Goal: Task Accomplishment & Management: Complete application form

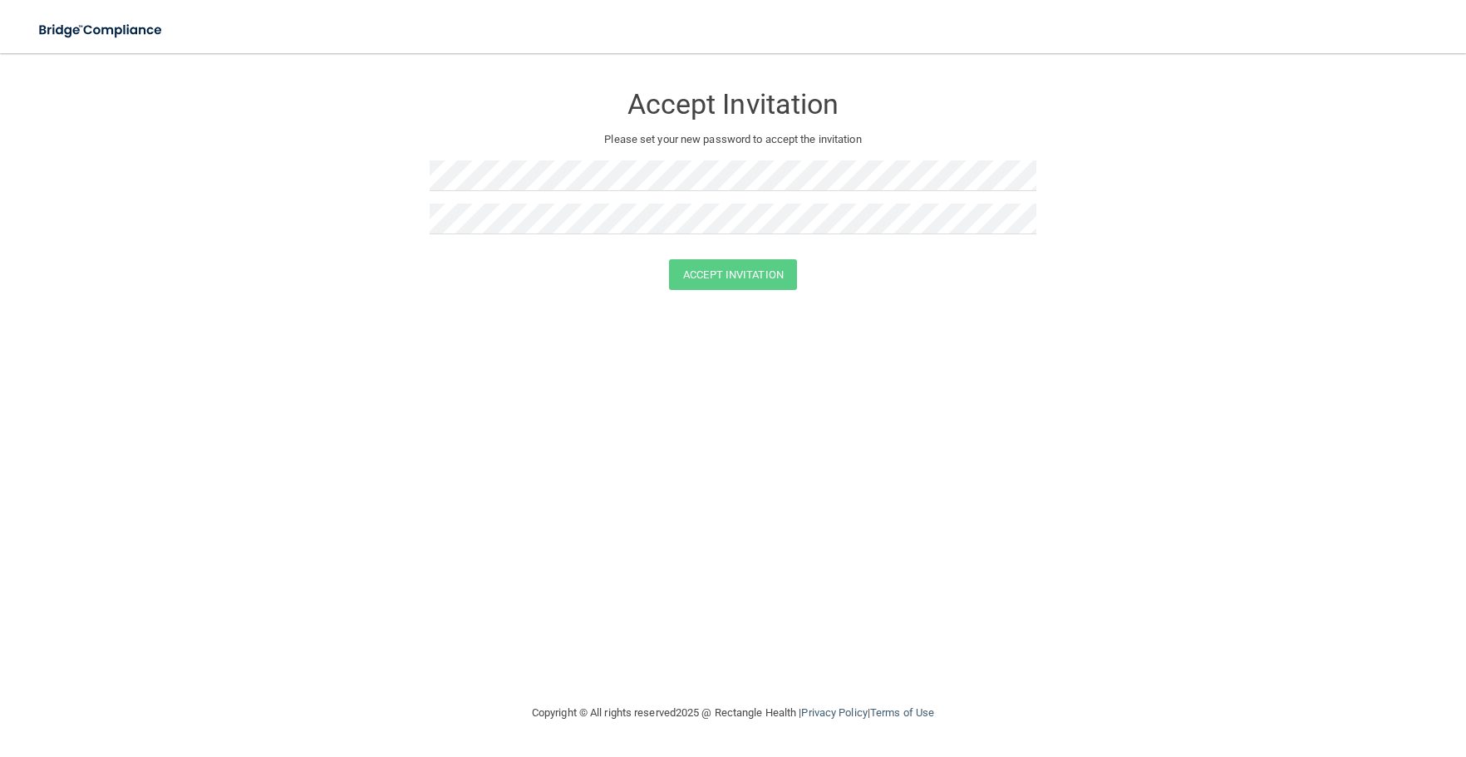
click at [795, 495] on div "Accept Invitation Please set your new password to accept the invitation Accept …" at bounding box center [733, 378] width 1400 height 617
click at [299, 179] on form "Accept Invitation Please set your new password to accept the invitation Accept …" at bounding box center [733, 190] width 1400 height 240
click at [688, 267] on button "Accept Invitation" at bounding box center [733, 274] width 128 height 31
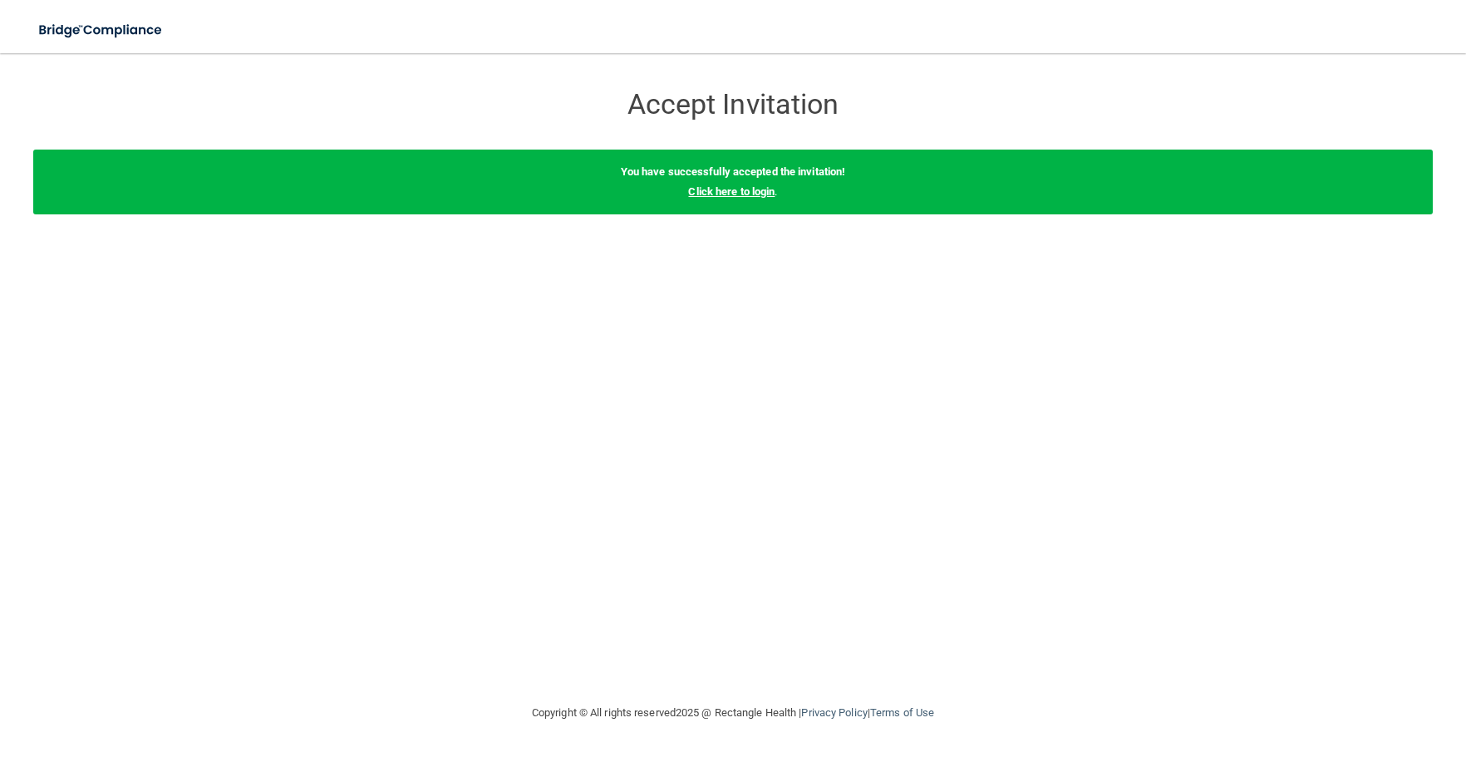
click at [741, 192] on link "Click here to login" at bounding box center [731, 191] width 86 height 12
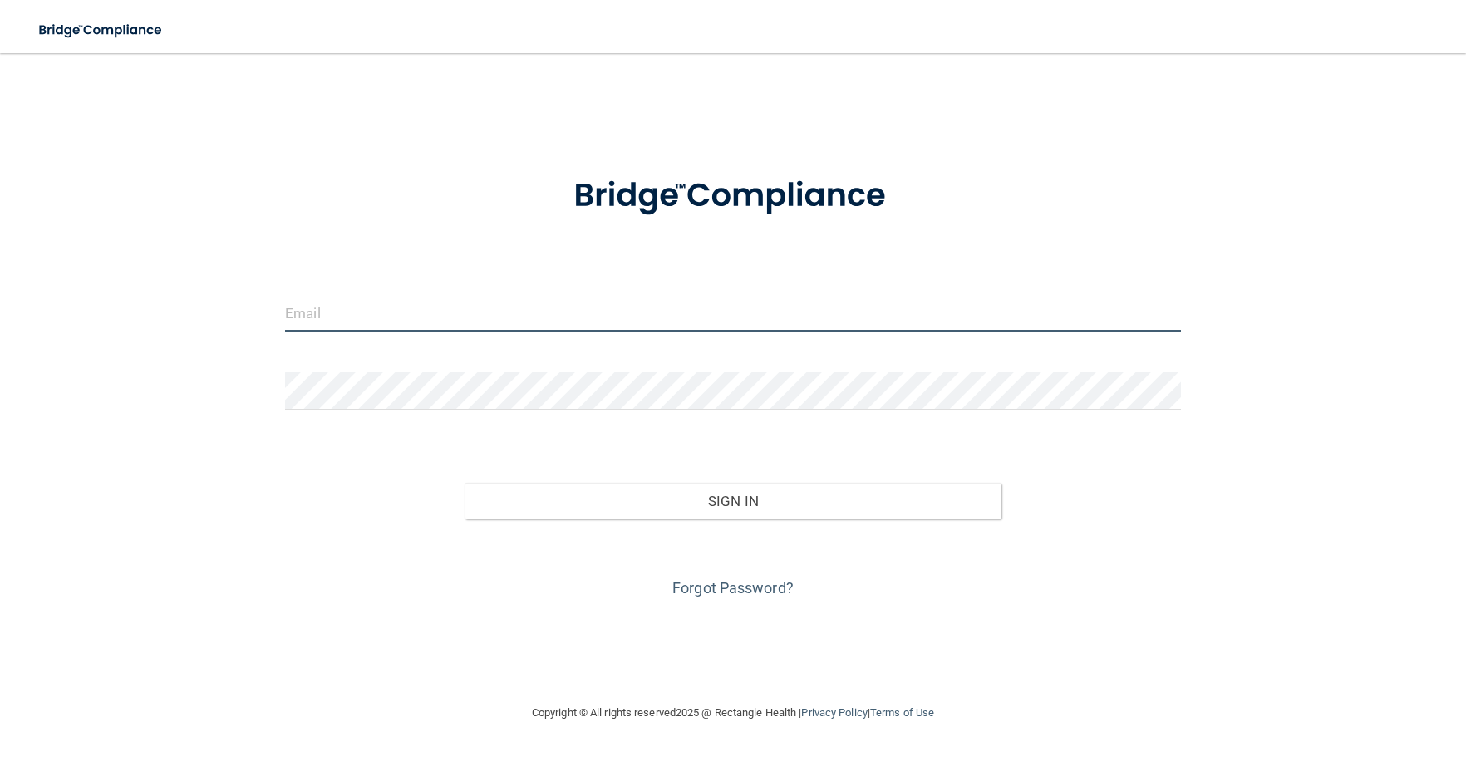
type input "[PERSON_NAME][EMAIL_ADDRESS][DOMAIN_NAME]"
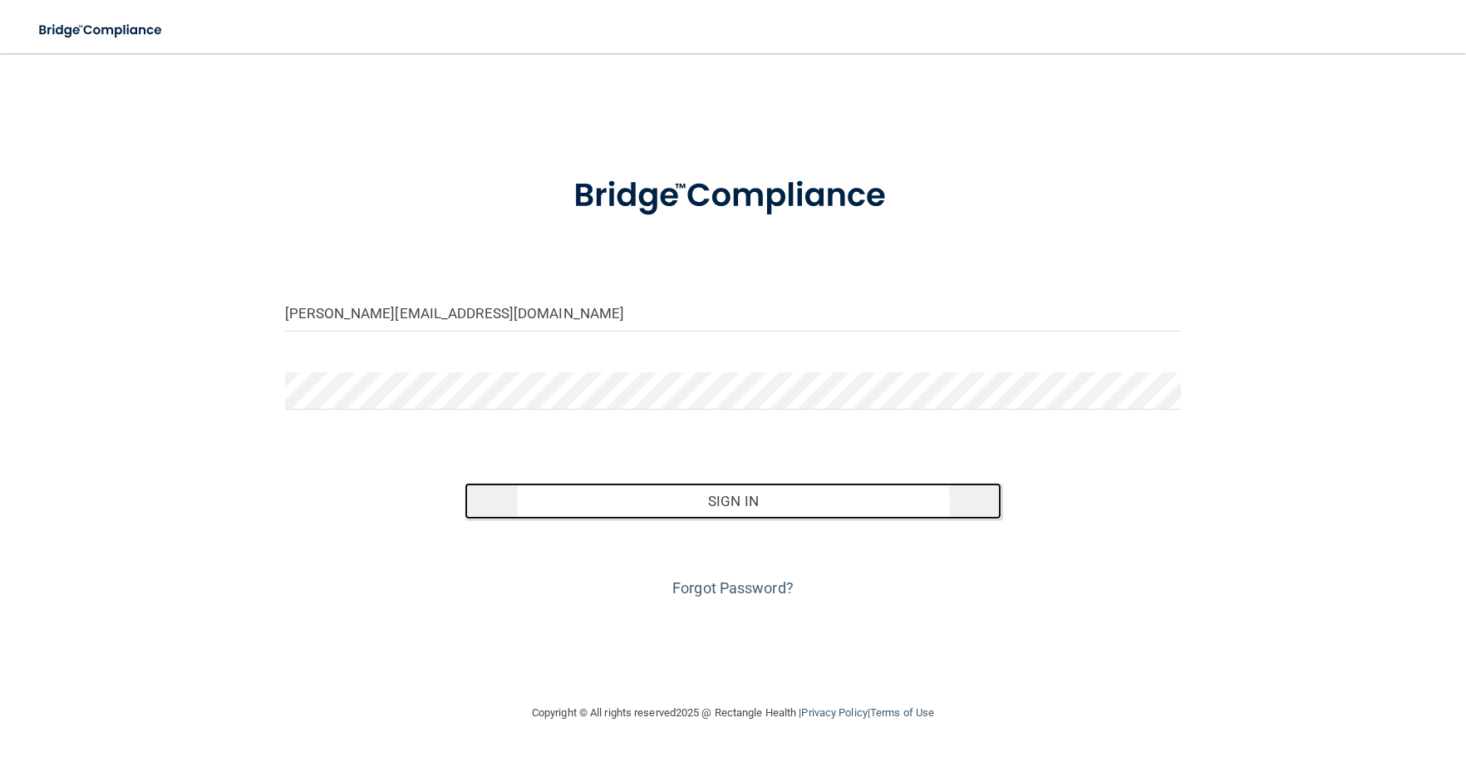
click at [690, 508] on button "Sign In" at bounding box center [734, 501] width 538 height 37
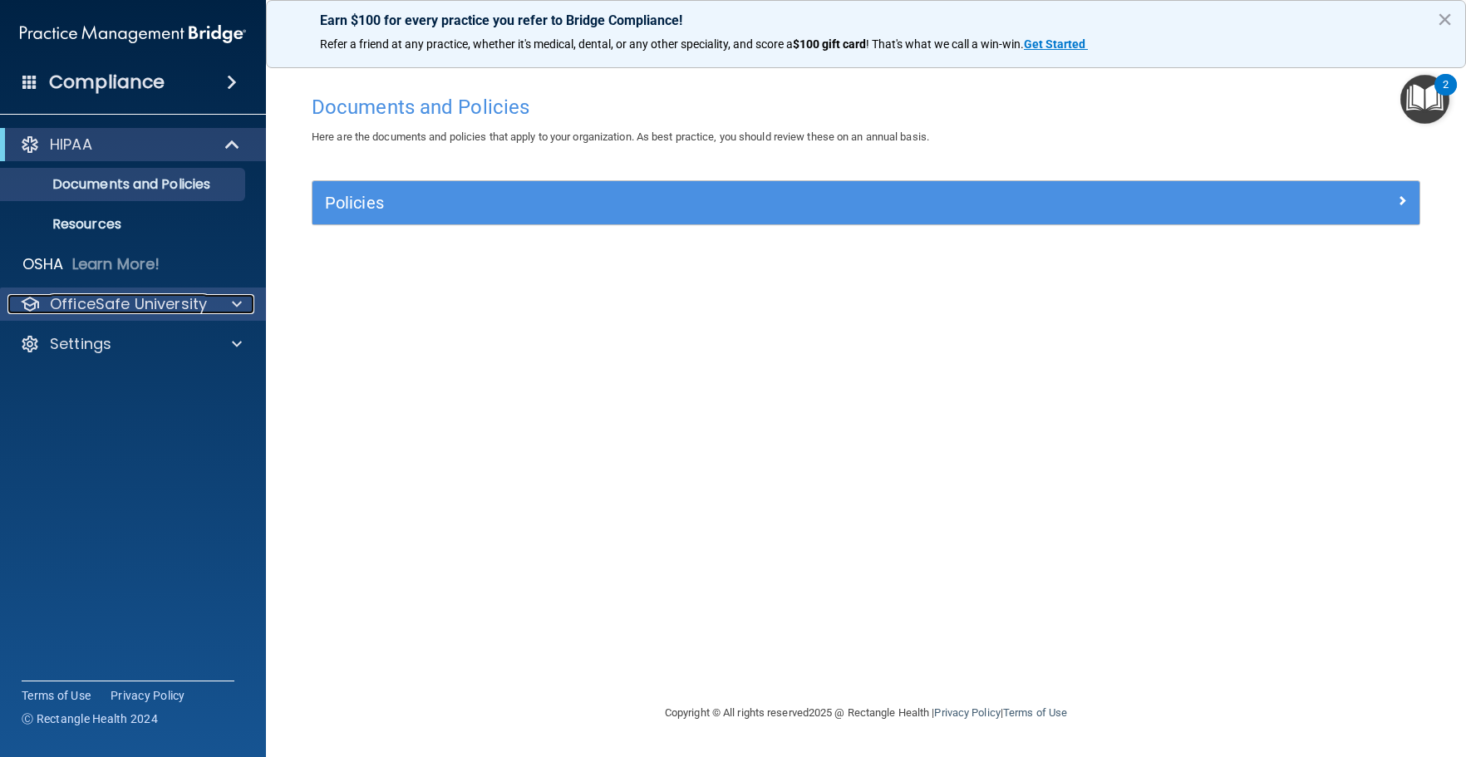
click at [196, 302] on p "OfficeSafe University" at bounding box center [128, 304] width 157 height 20
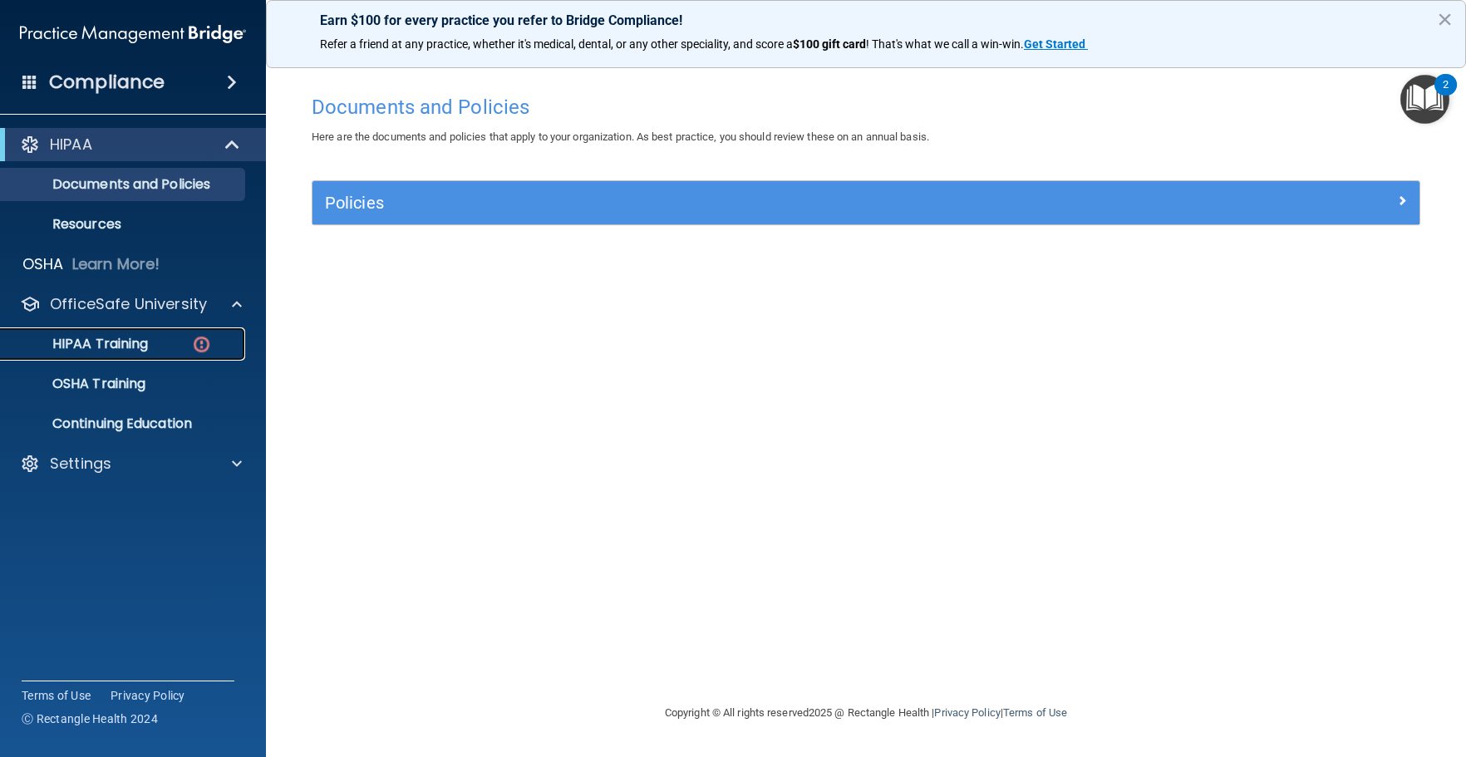
click at [194, 336] on img at bounding box center [201, 344] width 21 height 21
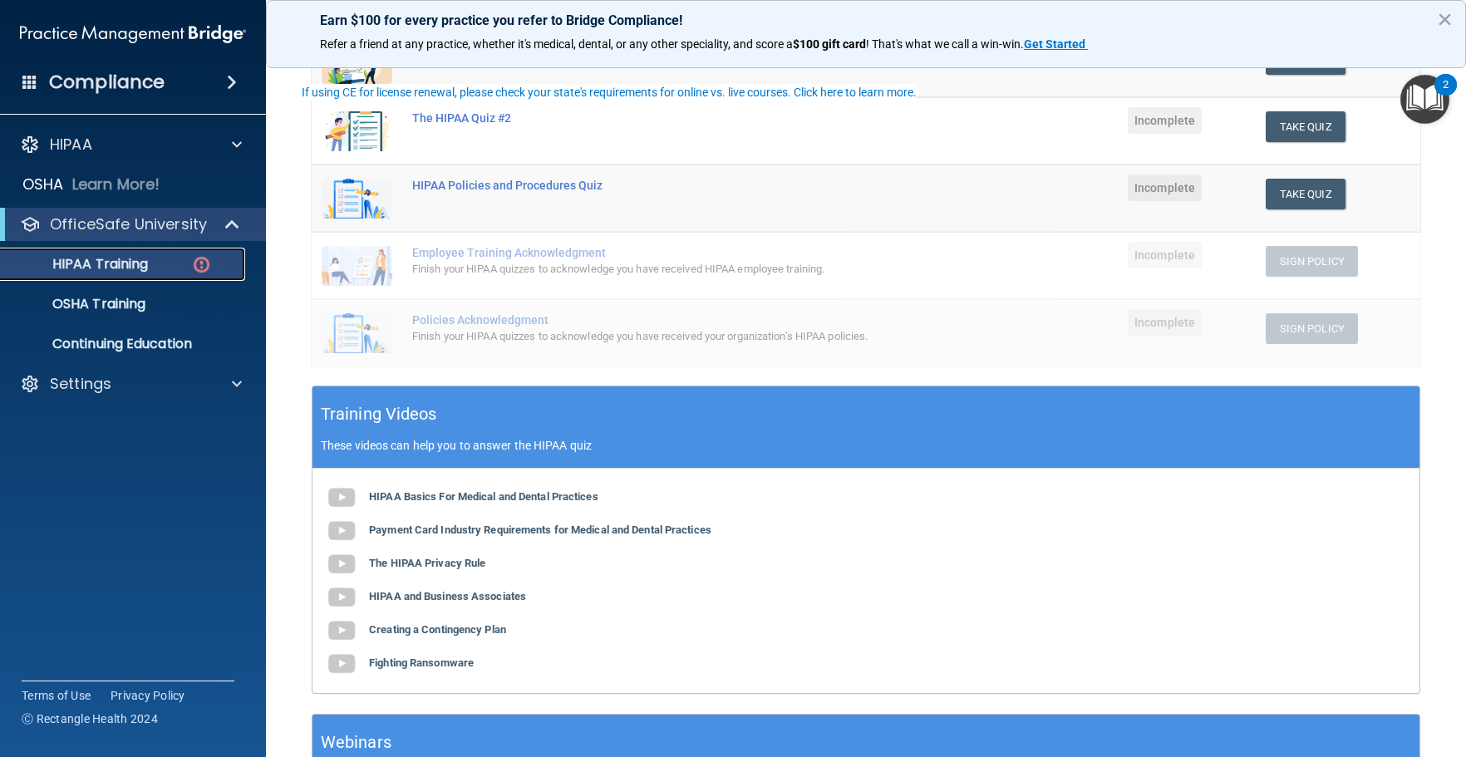
scroll to position [407, 0]
